Goal: Task Accomplishment & Management: Complete application form

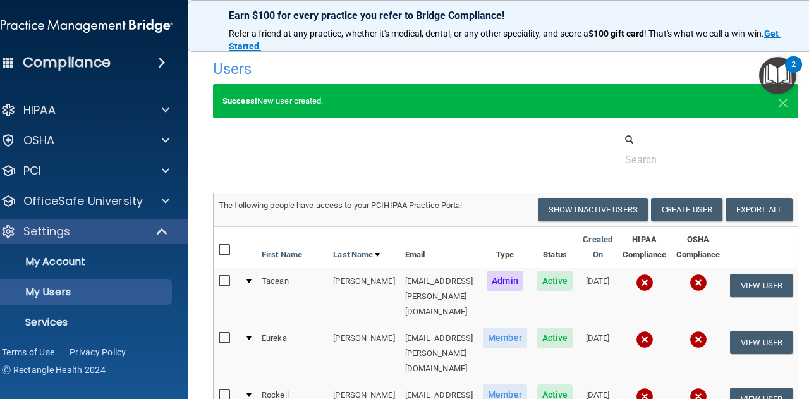
select select "20"
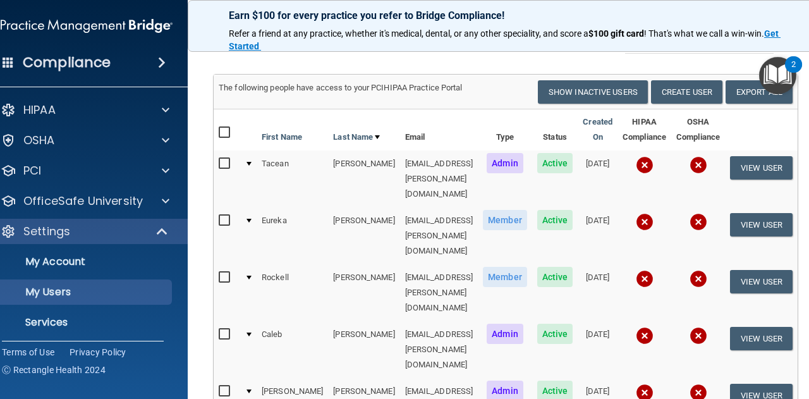
scroll to position [122, 0]
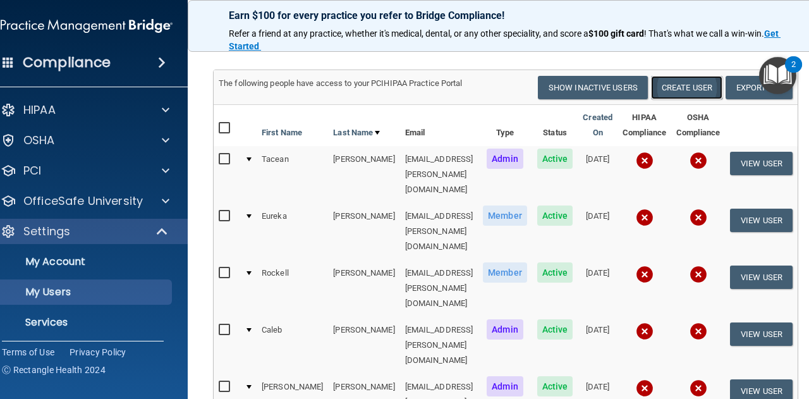
click at [694, 85] on button "Create User" at bounding box center [686, 87] width 71 height 23
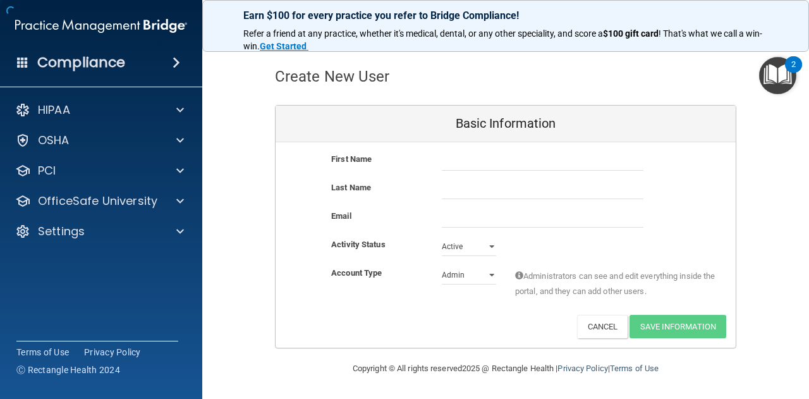
scroll to position [42, 0]
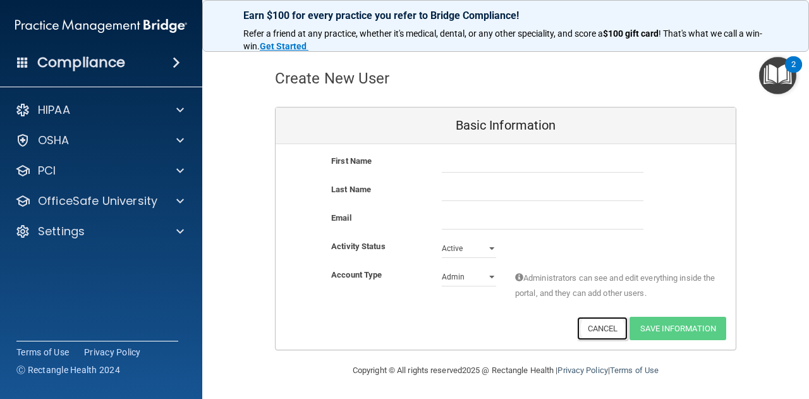
click at [593, 329] on button "Cancel" at bounding box center [602, 328] width 51 height 23
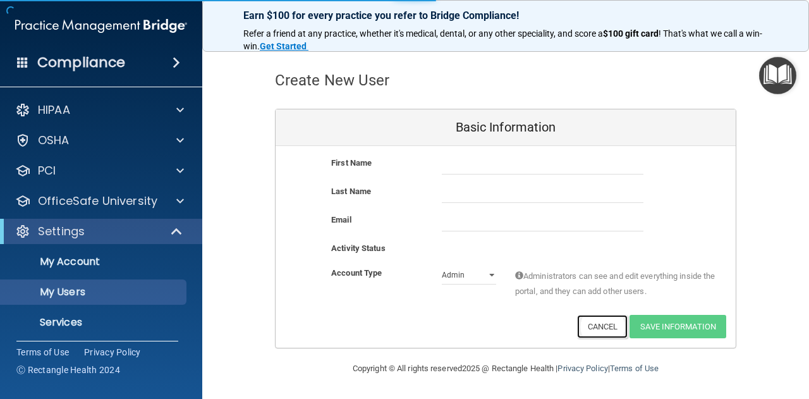
scroll to position [38, 0]
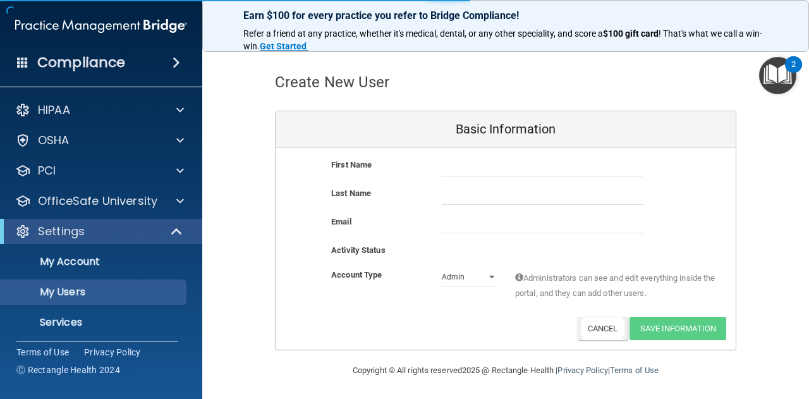
select select "20"
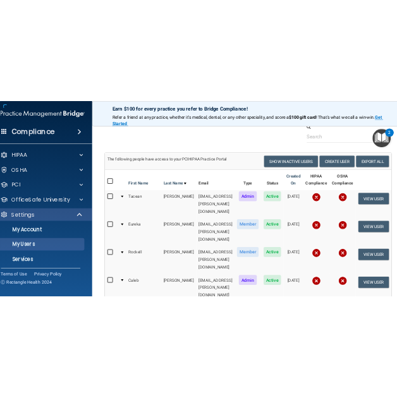
scroll to position [0, 0]
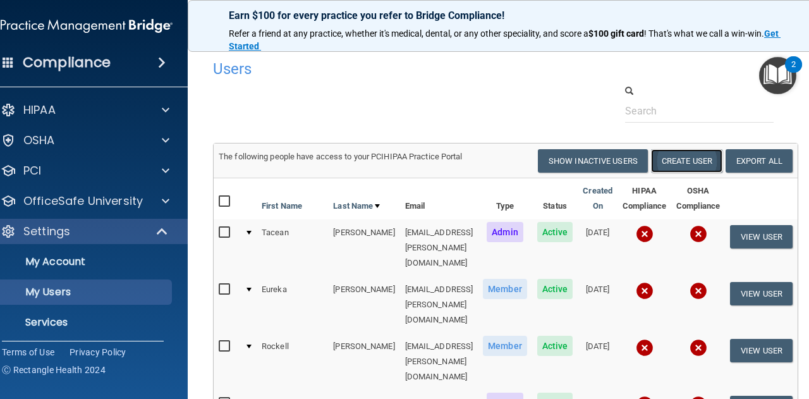
click at [685, 167] on button "Create User" at bounding box center [686, 160] width 71 height 23
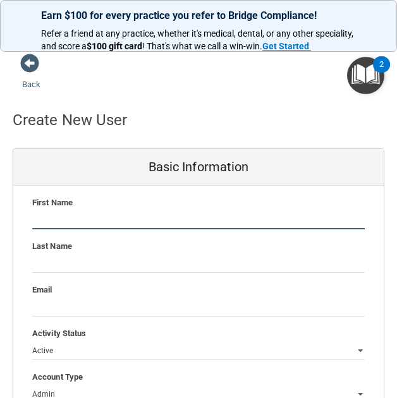
click at [94, 217] on input "text" at bounding box center [198, 219] width 332 height 19
type input "[PERSON_NAME]"
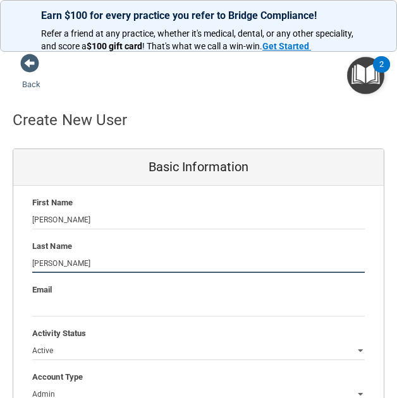
type input "[PERSON_NAME]"
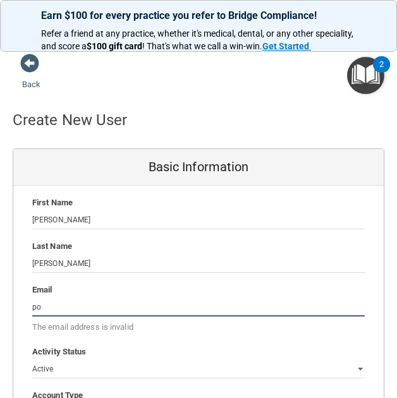
type input "p"
click at [74, 310] on input "email" at bounding box center [198, 307] width 332 height 19
paste input "[PERSON_NAME][EMAIL_ADDRESS][PERSON_NAME][DOMAIN_NAME]"
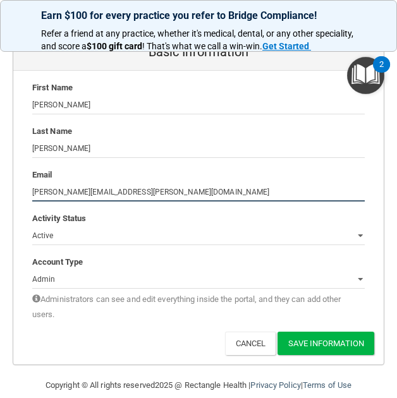
scroll to position [119, 0]
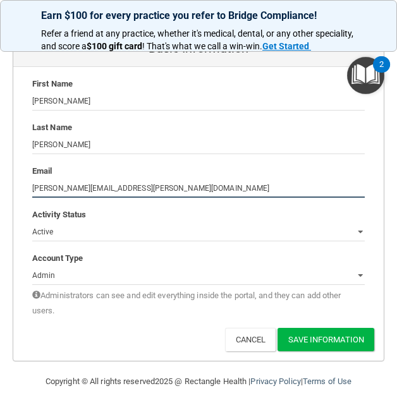
type input "[PERSON_NAME][EMAIL_ADDRESS][PERSON_NAME][DOMAIN_NAME]"
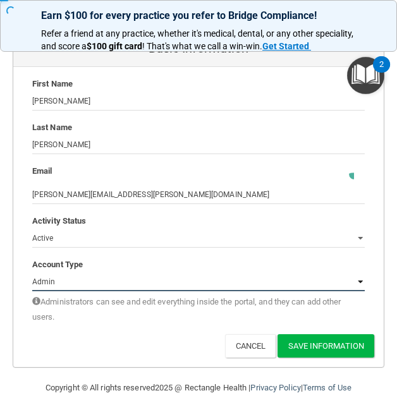
click at [100, 279] on select "Admin Member" at bounding box center [198, 281] width 332 height 19
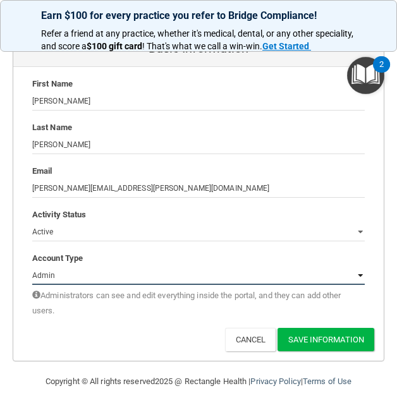
select select "practice_member"
click at [32, 267] on select "Admin Member" at bounding box center [198, 275] width 332 height 19
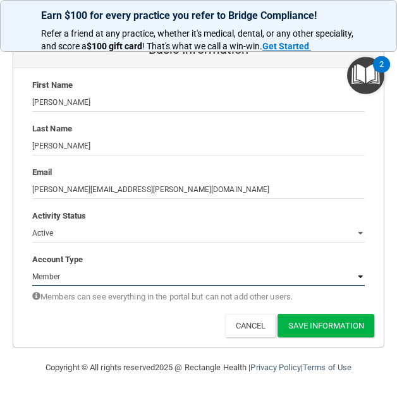
scroll to position [116, 0]
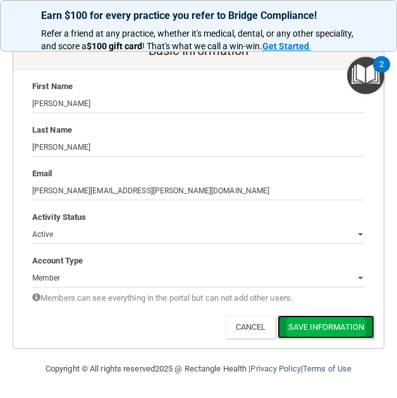
click at [315, 327] on button "Save Information" at bounding box center [325, 326] width 97 height 23
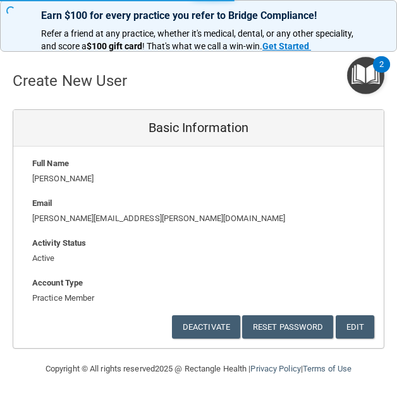
select select "20"
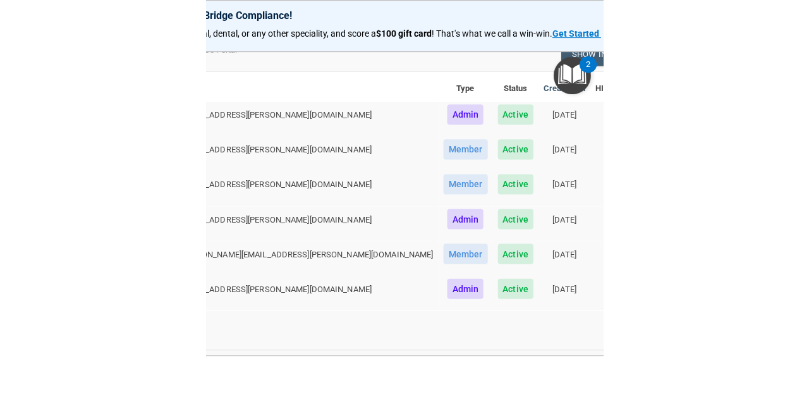
scroll to position [0, 4]
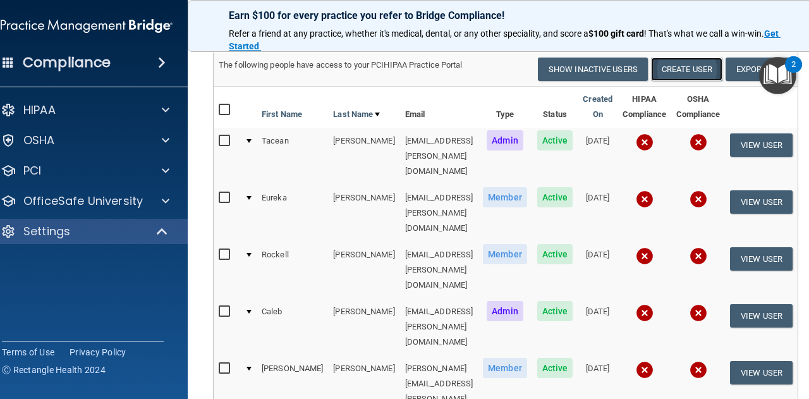
click at [684, 73] on button "Create User" at bounding box center [686, 69] width 71 height 23
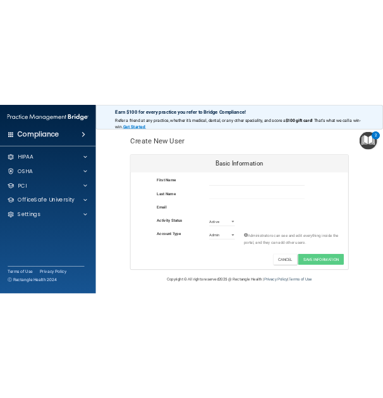
scroll to position [42, 0]
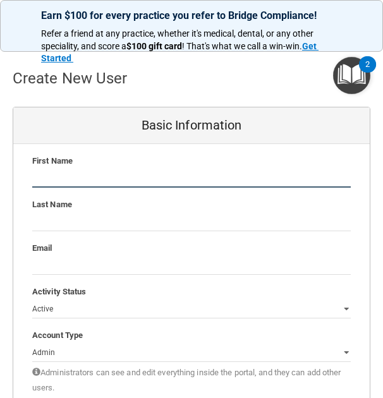
click at [80, 185] on input "text" at bounding box center [191, 178] width 319 height 19
type input "V"
type input "[PERSON_NAME]"
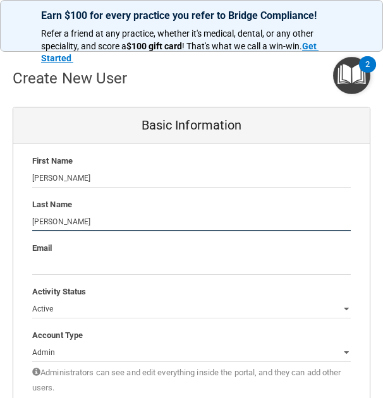
type input "[PERSON_NAME]"
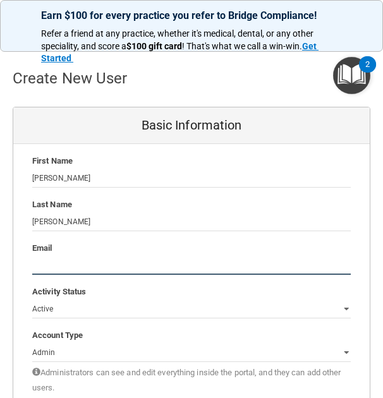
click at [63, 267] on input "email" at bounding box center [191, 265] width 319 height 19
paste input "[PERSON_NAME][EMAIL_ADDRESS][PERSON_NAME][DOMAIN_NAME]"
type input "[PERSON_NAME][EMAIL_ADDRESS][PERSON_NAME][DOMAIN_NAME]"
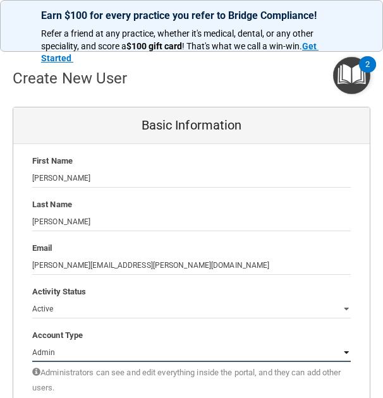
click at [87, 348] on select "Admin Member" at bounding box center [191, 352] width 319 height 19
select select "practice_member"
click at [32, 343] on select "Admin Member" at bounding box center [191, 352] width 319 height 19
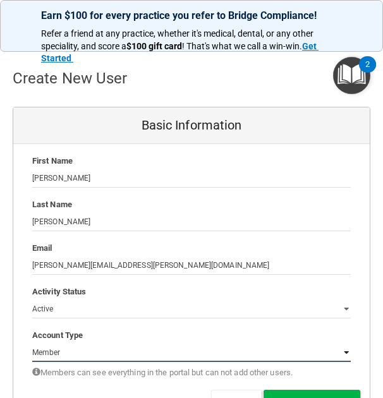
scroll to position [121, 0]
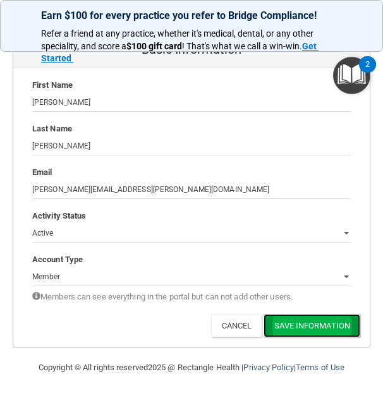
click at [304, 317] on button "Save Information" at bounding box center [312, 325] width 97 height 23
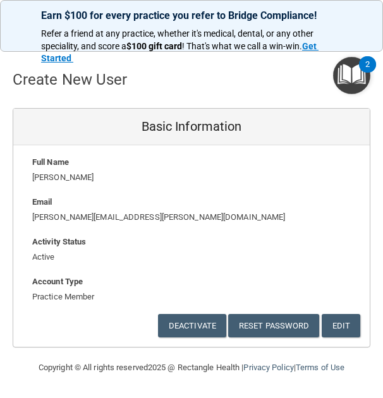
scroll to position [44, 0]
select select "20"
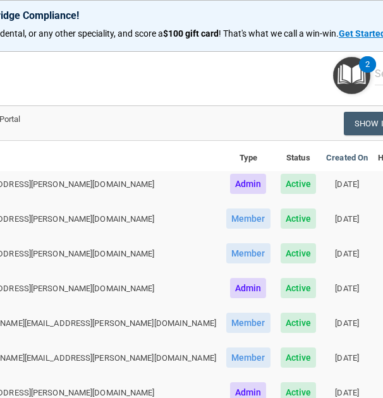
scroll to position [70, 0]
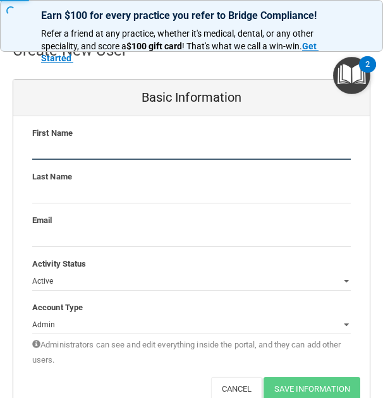
click at [90, 146] on input "text" at bounding box center [191, 150] width 319 height 19
type input "Yuritcy"
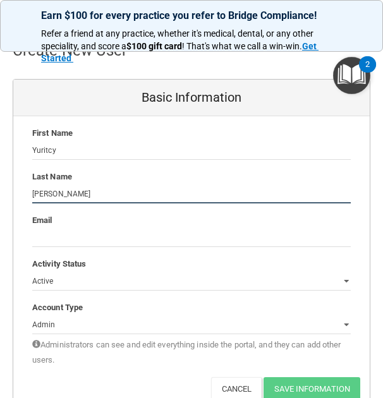
type input "[PERSON_NAME]"
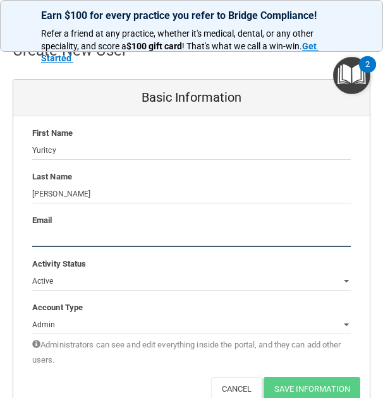
click at [80, 243] on input "email" at bounding box center [191, 237] width 319 height 19
paste input "[EMAIL_ADDRESS][PERSON_NAME][DOMAIN_NAME]"
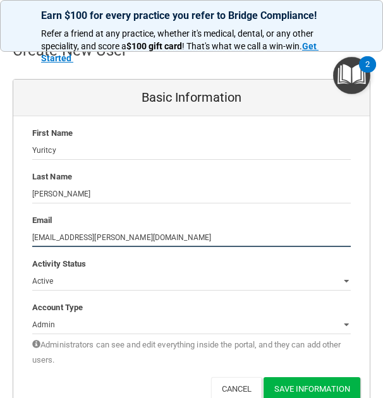
type input "[EMAIL_ADDRESS][PERSON_NAME][DOMAIN_NAME]"
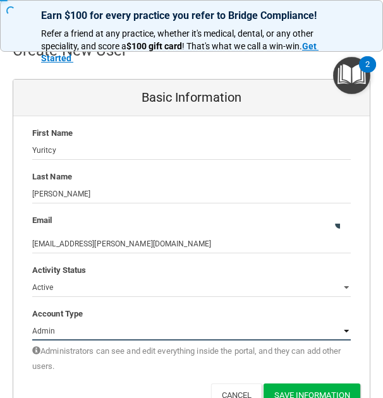
click at [76, 317] on div "Account Type Practice Admin Admin Member Financial Institution Business Associa…" at bounding box center [191, 341] width 356 height 68
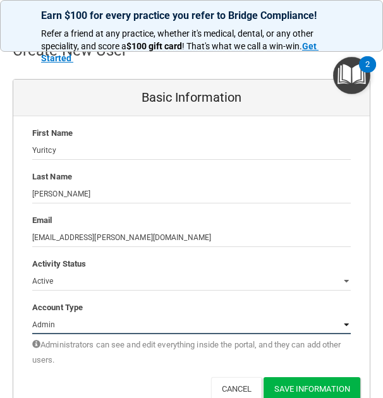
select select "practice_member"
click at [32, 315] on select "Admin Member" at bounding box center [191, 324] width 319 height 19
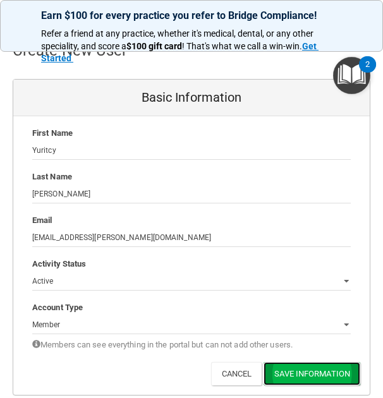
click at [281, 367] on button "Save Information" at bounding box center [312, 373] width 97 height 23
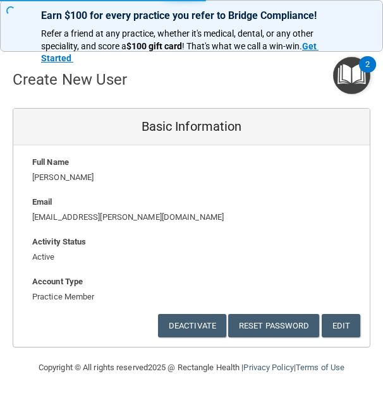
select select "20"
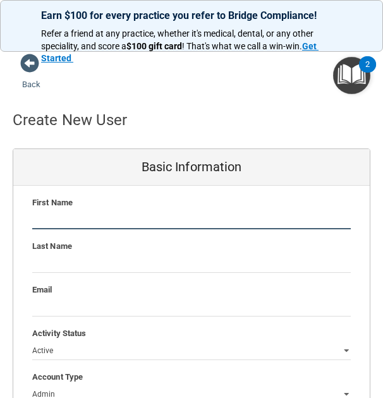
click at [130, 221] on input "text" at bounding box center [191, 219] width 319 height 19
type input "[PERSON_NAME]"
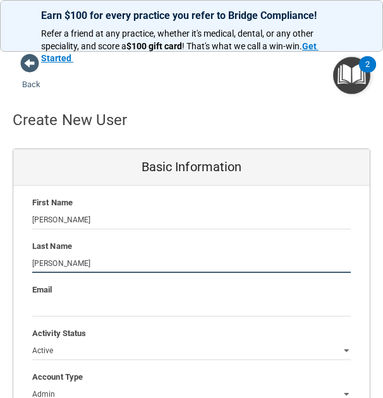
type input "[PERSON_NAME]"
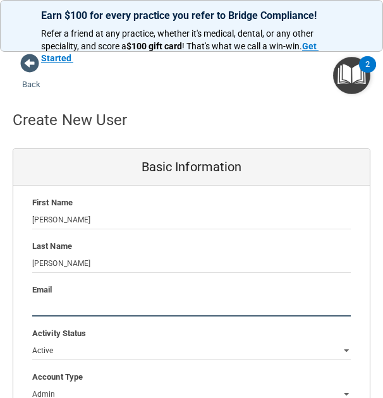
click at [72, 309] on input "email" at bounding box center [191, 307] width 319 height 19
paste input "[PERSON_NAME][EMAIL_ADDRESS][PERSON_NAME][DOMAIN_NAME]"
type input "[PERSON_NAME][EMAIL_ADDRESS][PERSON_NAME][DOMAIN_NAME]"
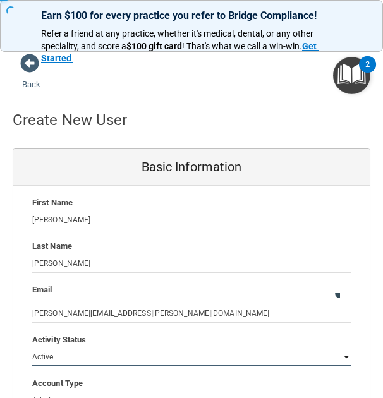
click at [92, 350] on select "Active Inactive" at bounding box center [191, 357] width 319 height 19
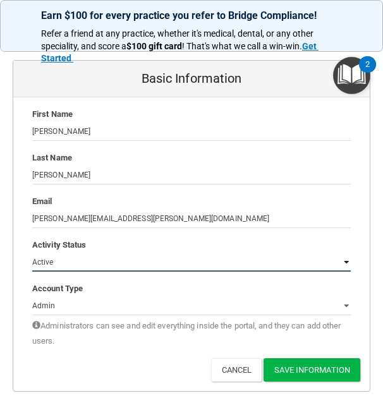
scroll to position [100, 0]
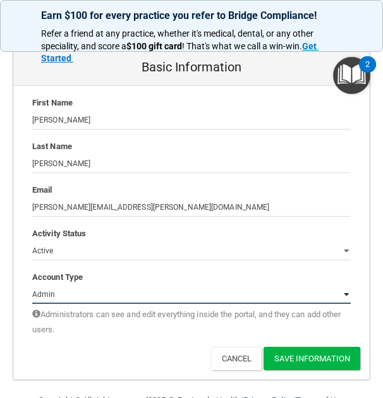
click at [106, 290] on select "Admin Member" at bounding box center [191, 294] width 319 height 19
select select "practice_member"
click at [32, 285] on select "Admin Member" at bounding box center [191, 294] width 319 height 19
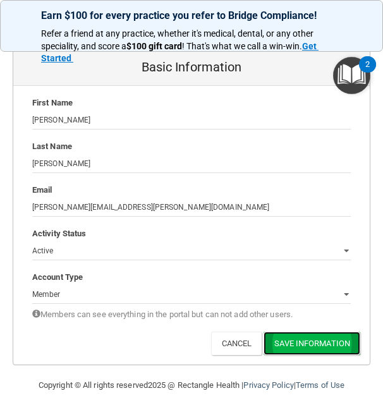
click at [290, 344] on button "Save Information" at bounding box center [312, 343] width 97 height 23
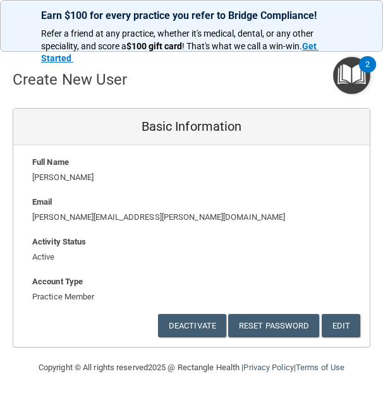
scroll to position [44, 0]
select select "20"
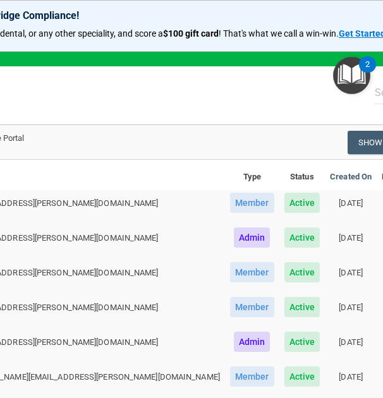
scroll to position [51, 0]
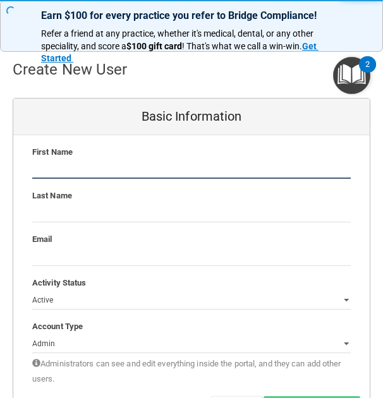
click at [97, 176] on input "text" at bounding box center [191, 169] width 319 height 19
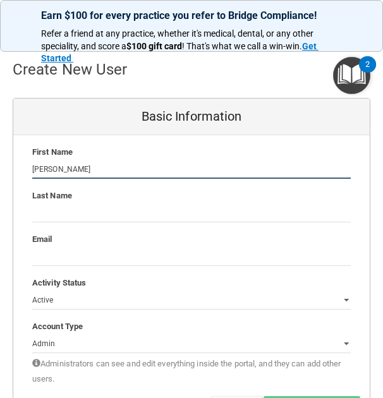
type input "[PERSON_NAME]"
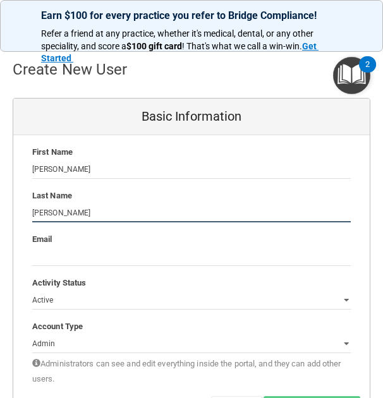
type input "[PERSON_NAME]"
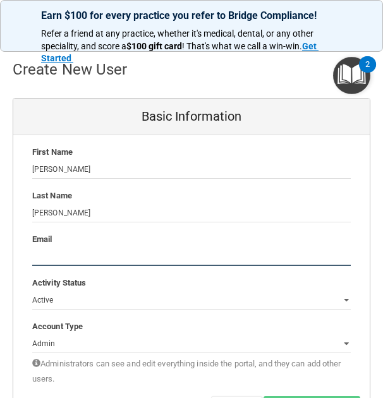
click at [76, 261] on input "email" at bounding box center [191, 256] width 319 height 19
paste input "[PERSON_NAME][EMAIL_ADDRESS][PERSON_NAME][DOMAIN_NAME]"
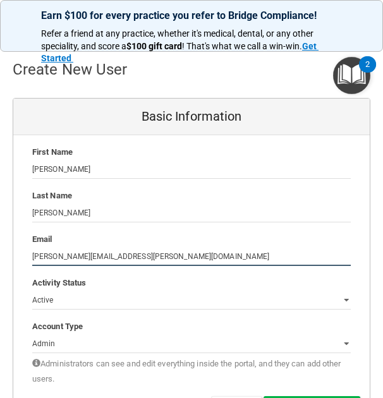
type input "[PERSON_NAME][EMAIL_ADDRESS][PERSON_NAME][DOMAIN_NAME]"
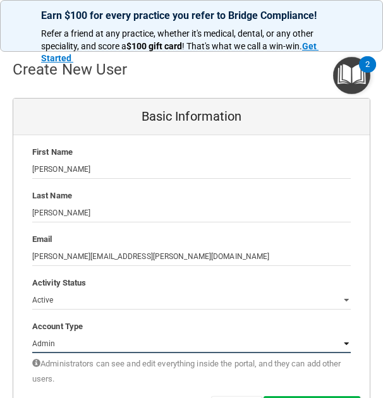
click at [83, 342] on select "Admin Member" at bounding box center [191, 343] width 319 height 19
select select "practice_member"
click at [32, 334] on select "Admin Member" at bounding box center [191, 343] width 319 height 19
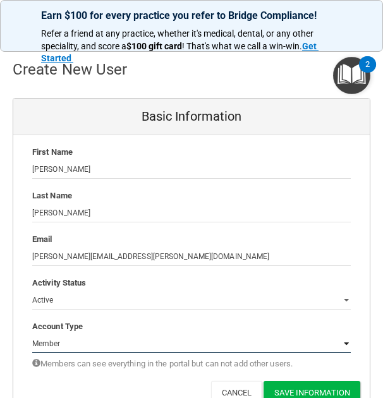
scroll to position [118, 0]
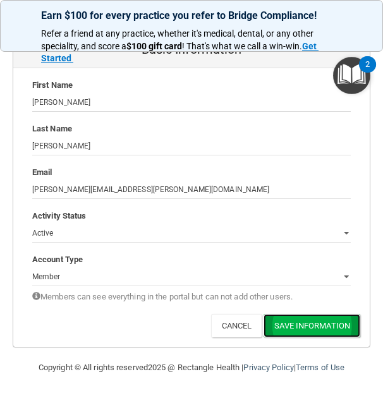
click at [294, 321] on button "Save Information" at bounding box center [312, 325] width 97 height 23
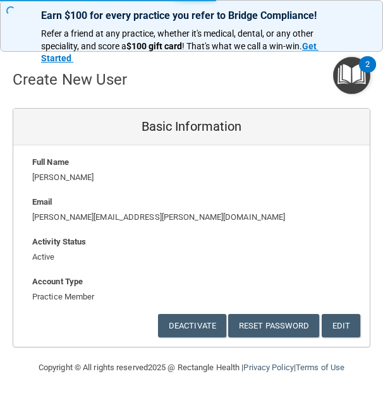
select select "20"
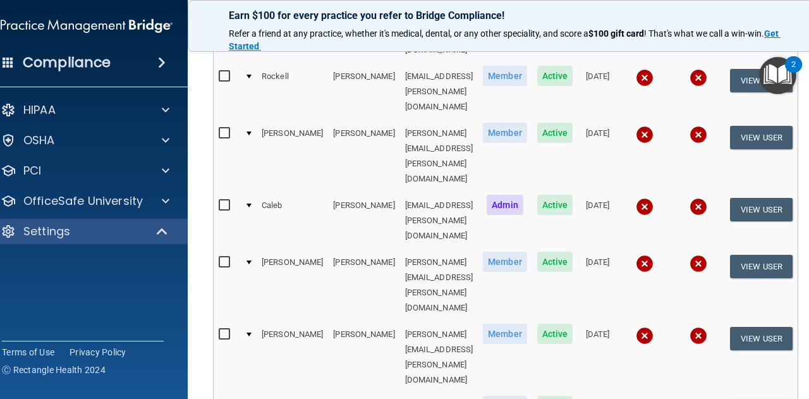
scroll to position [370, 0]
